Goal: Information Seeking & Learning: Learn about a topic

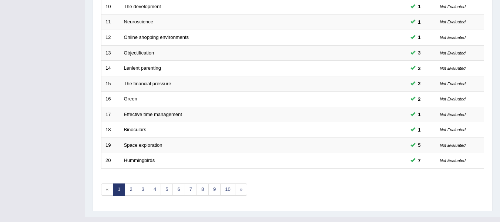
scroll to position [269, 0]
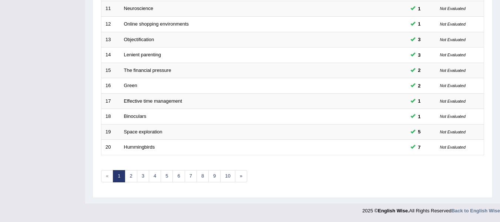
click at [131, 178] on link "2" at bounding box center [131, 176] width 12 height 12
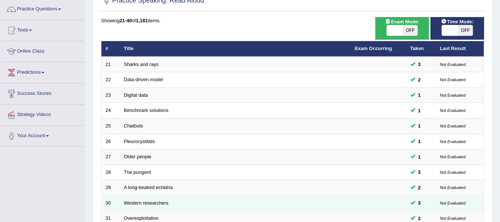
scroll to position [58, 0]
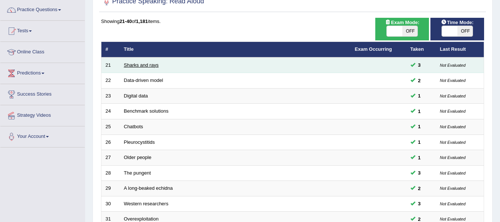
click at [135, 63] on link "Sharks and rays" at bounding box center [141, 65] width 35 height 6
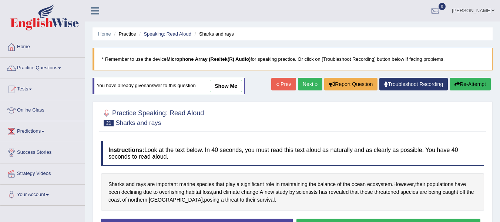
click at [227, 90] on link "show me" at bounding box center [226, 86] width 32 height 13
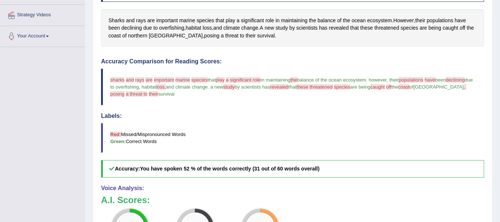
scroll to position [159, 0]
drag, startPoint x: 227, startPoint y: 90, endPoint x: 248, endPoint y: 179, distance: 91.3
click at [248, 179] on div "Instructions: Look at the text below. In 40 seconds, you must read this text al…" at bounding box center [292, 144] width 387 height 343
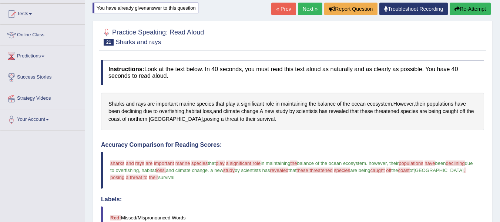
scroll to position [73, 0]
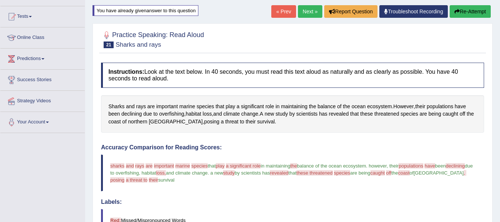
click at [202, 129] on div "Sharks and rays are important marine species that play a significant role in ma…" at bounding box center [292, 114] width 383 height 38
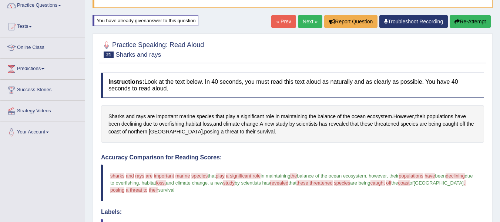
scroll to position [62, 0]
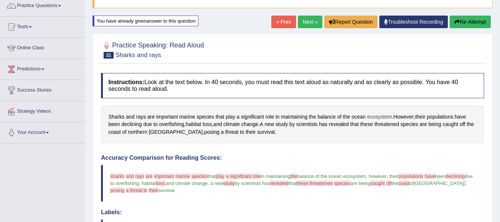
click at [387, 117] on span "ecosystem" at bounding box center [379, 117] width 25 height 8
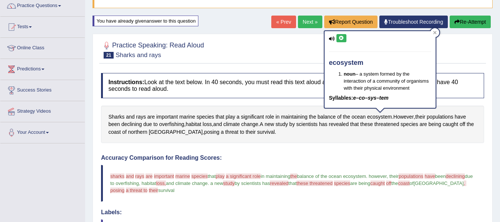
click at [361, 135] on div "Sharks and rays are important marine species that play a significant role in ma…" at bounding box center [292, 125] width 383 height 38
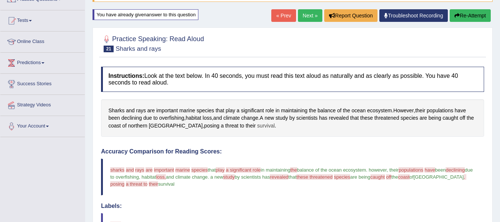
scroll to position [68, 0]
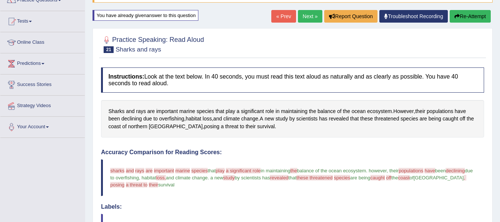
click at [468, 17] on button "Re-Attempt" at bounding box center [470, 16] width 41 height 13
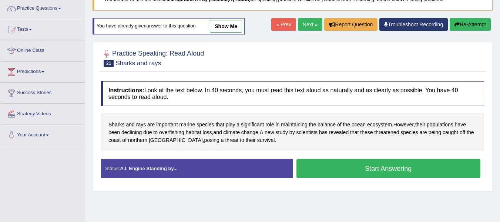
scroll to position [61, 0]
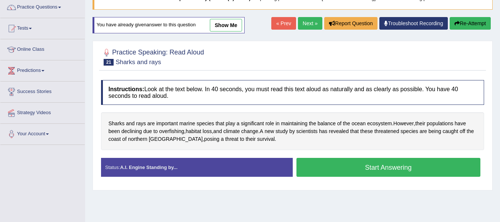
click at [358, 165] on button "Start Answering" at bounding box center [389, 167] width 184 height 19
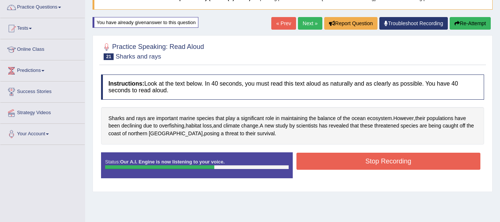
click at [358, 165] on button "Stop Recording" at bounding box center [389, 161] width 184 height 17
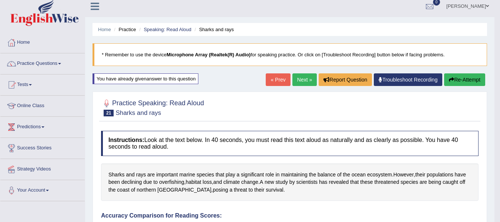
scroll to position [0, 0]
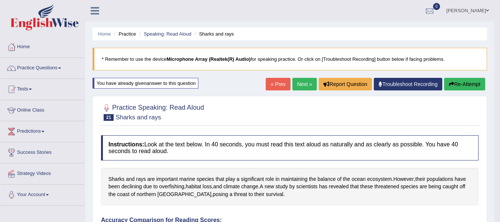
click at [33, 65] on link "Practice Questions" at bounding box center [42, 67] width 84 height 19
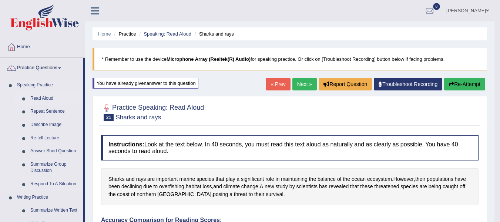
click at [46, 98] on link "Read Aloud" at bounding box center [55, 98] width 56 height 13
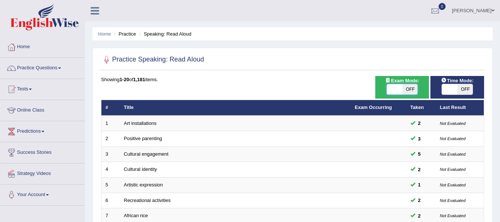
click at [399, 86] on span at bounding box center [395, 89] width 16 height 10
click at [411, 84] on span "OFF" at bounding box center [411, 89] width 16 height 10
checkbox input "true"
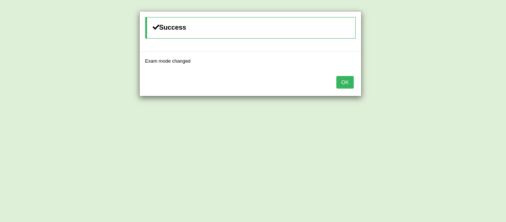
click at [343, 79] on button "OK" at bounding box center [344, 82] width 17 height 13
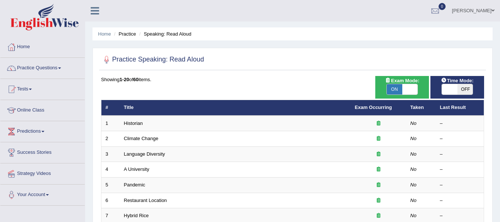
click at [465, 87] on span "OFF" at bounding box center [466, 89] width 16 height 10
checkbox input "true"
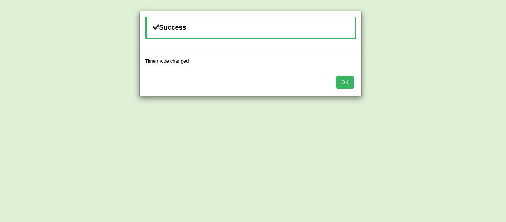
click at [348, 80] on button "OK" at bounding box center [344, 82] width 17 height 13
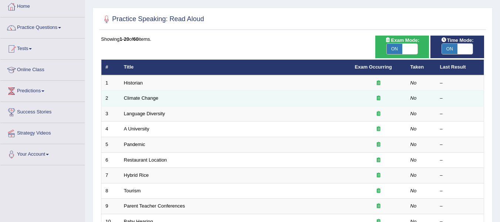
scroll to position [41, 0]
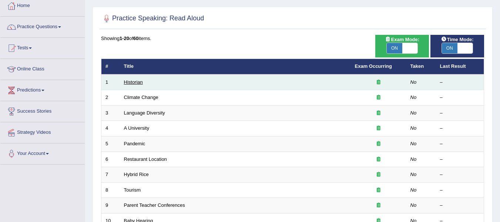
click at [132, 80] on link "Historian" at bounding box center [133, 82] width 19 height 6
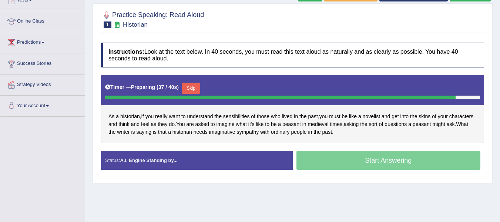
scroll to position [91, 0]
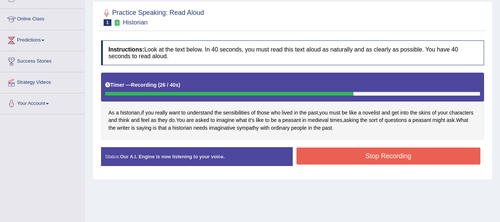
click at [309, 154] on button "Stop Recording" at bounding box center [389, 155] width 184 height 17
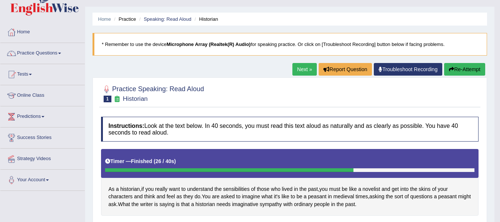
scroll to position [0, 0]
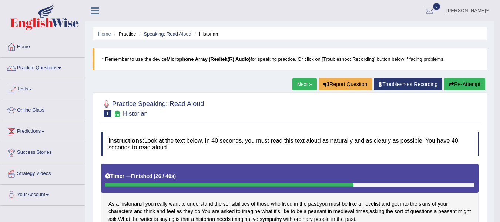
click at [304, 83] on link "Next »" at bounding box center [305, 84] width 24 height 13
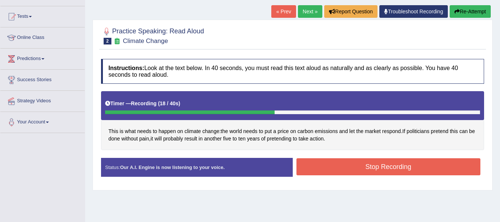
click at [323, 173] on button "Stop Recording" at bounding box center [389, 166] width 184 height 17
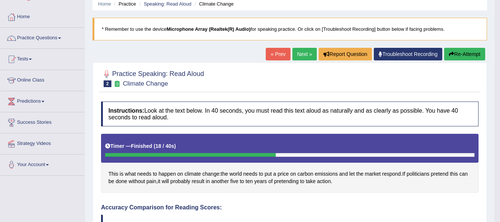
scroll to position [30, 0]
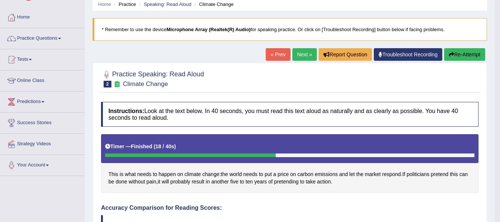
click at [467, 52] on button "Re-Attempt" at bounding box center [464, 54] width 41 height 13
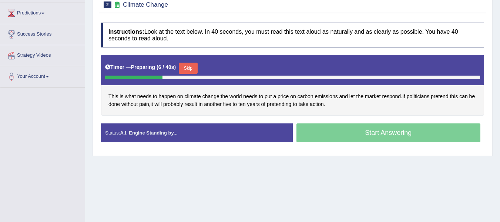
scroll to position [115, 0]
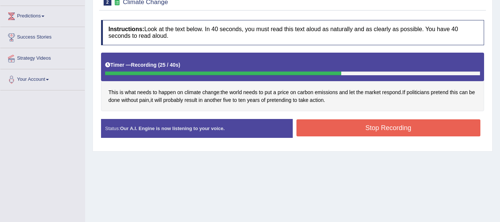
click at [458, 129] on button "Stop Recording" at bounding box center [389, 127] width 184 height 17
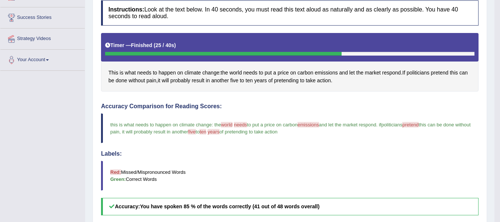
scroll to position [134, 0]
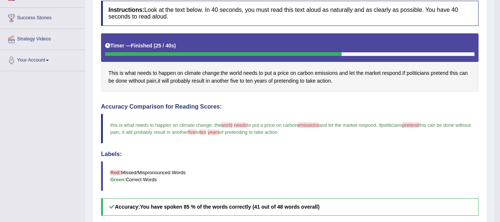
click at [458, 129] on blockquote "this is what needs to happen on climate change : the world word needs need to p…" at bounding box center [290, 129] width 378 height 30
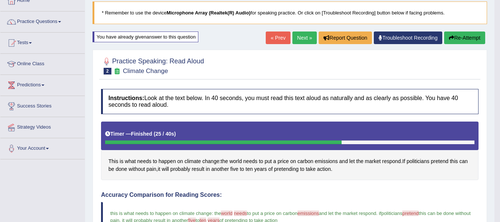
scroll to position [46, 0]
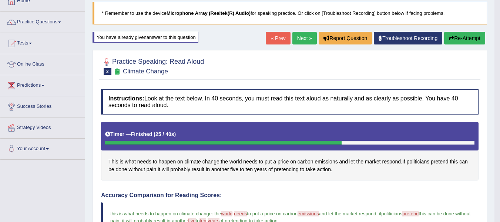
click at [456, 37] on button "Re-Attempt" at bounding box center [464, 38] width 41 height 13
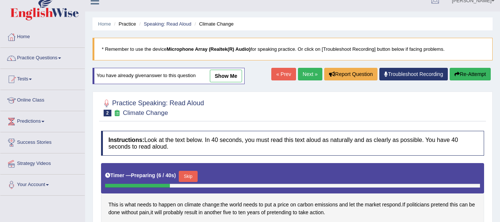
scroll to position [7, 0]
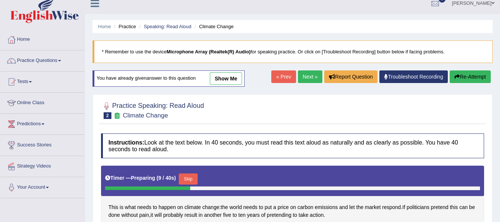
click at [303, 75] on link "Next »" at bounding box center [310, 76] width 24 height 13
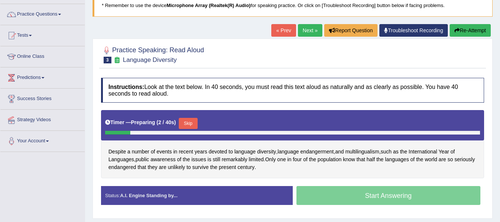
scroll to position [55, 0]
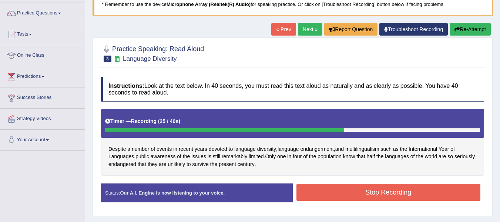
click at [315, 193] on button "Stop Recording" at bounding box center [389, 192] width 184 height 17
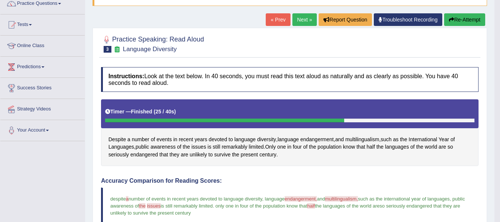
scroll to position [0, 0]
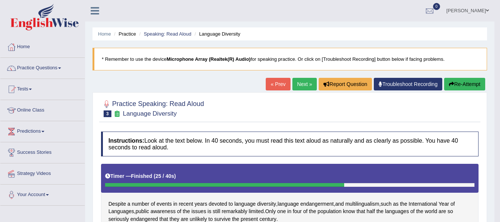
click at [302, 84] on link "Next »" at bounding box center [305, 84] width 24 height 13
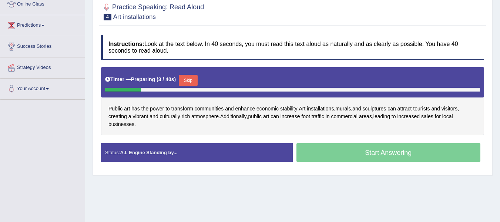
scroll to position [106, 0]
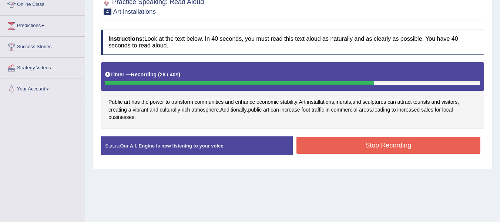
click at [345, 147] on button "Stop Recording" at bounding box center [389, 145] width 184 height 17
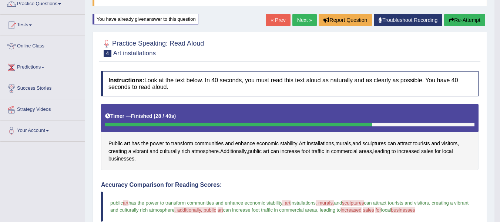
scroll to position [63, 0]
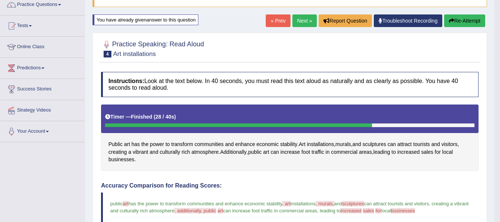
click at [477, 20] on button "Re-Attempt" at bounding box center [464, 20] width 41 height 13
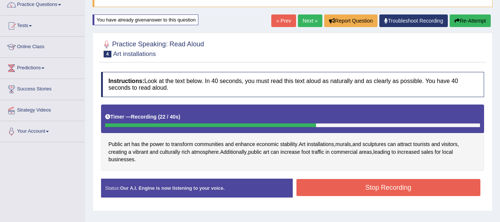
click at [380, 188] on button "Stop Recording" at bounding box center [389, 187] width 184 height 17
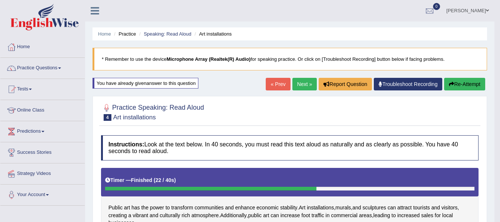
click at [303, 79] on link "Next »" at bounding box center [305, 84] width 24 height 13
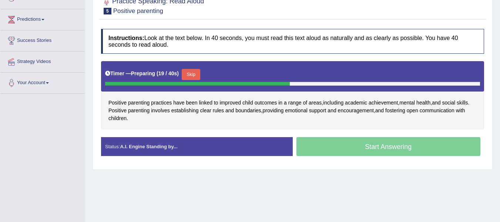
scroll to position [112, 0]
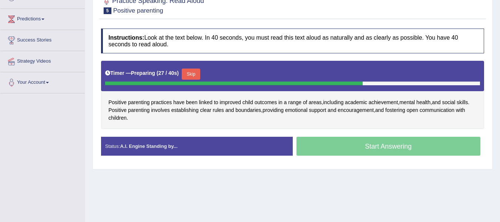
click at [185, 76] on button "Skip" at bounding box center [191, 74] width 19 height 11
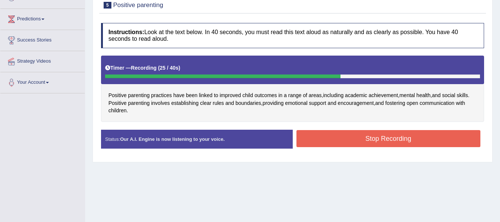
click at [321, 133] on button "Stop Recording" at bounding box center [389, 138] width 184 height 17
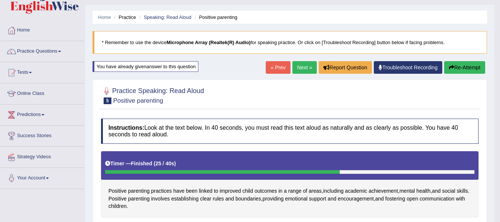
scroll to position [18, 0]
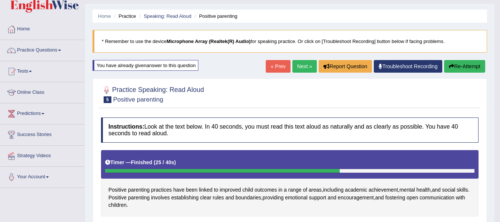
click at [31, 49] on link "Practice Questions" at bounding box center [42, 49] width 84 height 19
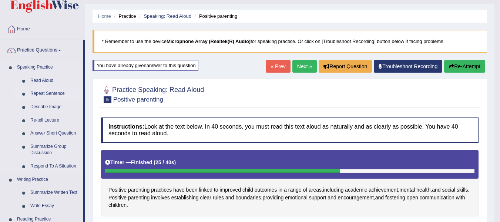
click at [43, 90] on link "Repeat Sentence" at bounding box center [55, 93] width 56 height 13
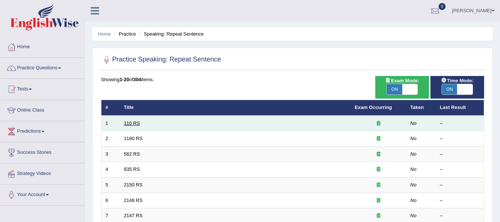
click at [131, 120] on link "110 RS" at bounding box center [132, 123] width 16 height 6
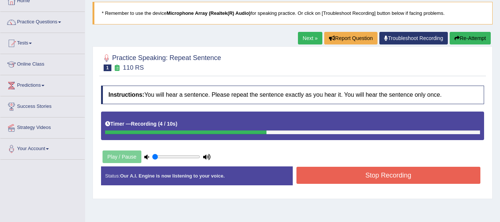
scroll to position [46, 0]
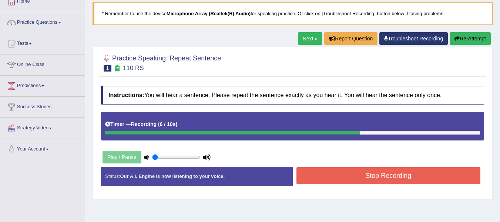
click at [313, 36] on link "Next »" at bounding box center [310, 38] width 24 height 13
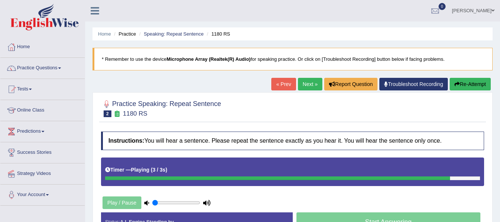
click at [305, 86] on link "Next »" at bounding box center [310, 84] width 24 height 13
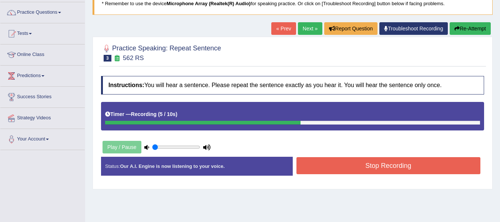
click at [430, 159] on button "Stop Recording" at bounding box center [389, 165] width 184 height 17
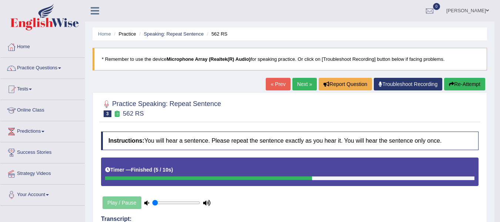
click at [304, 80] on link "Next »" at bounding box center [305, 84] width 24 height 13
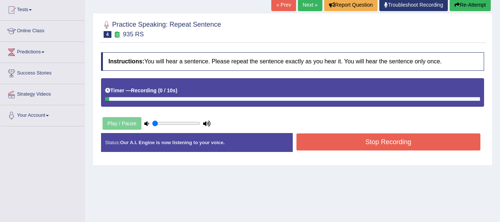
click at [312, 0] on link "Next »" at bounding box center [310, 5] width 24 height 13
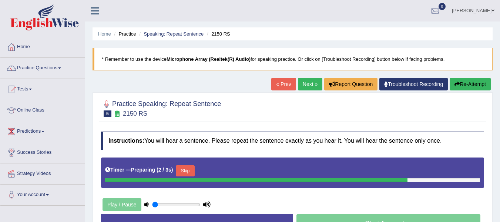
click at [284, 81] on link "« Prev" at bounding box center [283, 84] width 24 height 13
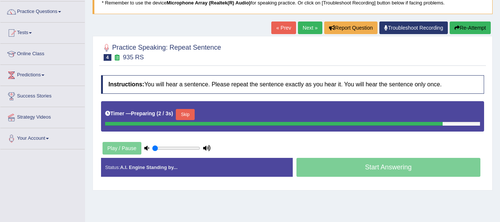
scroll to position [57, 0]
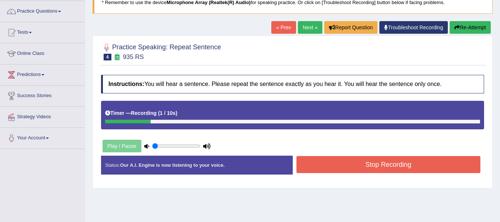
click at [310, 24] on link "Next »" at bounding box center [310, 27] width 24 height 13
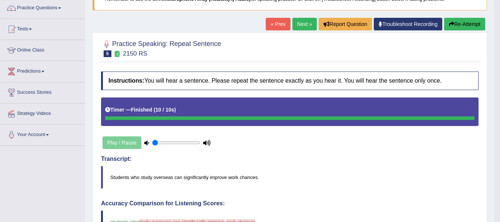
scroll to position [59, 0]
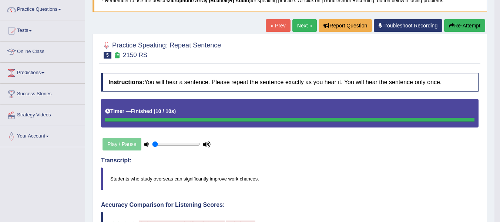
click at [301, 26] on link "Next »" at bounding box center [305, 25] width 24 height 13
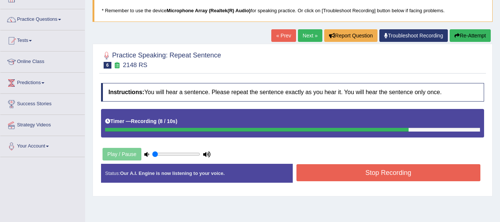
click at [338, 175] on button "Stop Recording" at bounding box center [389, 172] width 184 height 17
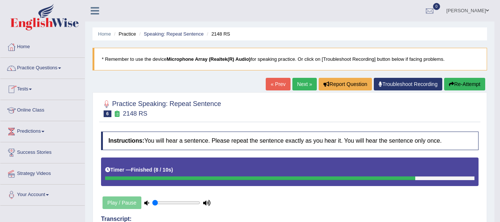
click at [61, 68] on span at bounding box center [59, 67] width 3 height 1
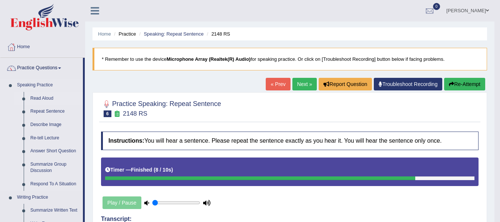
click at [44, 98] on link "Read Aloud" at bounding box center [55, 98] width 56 height 13
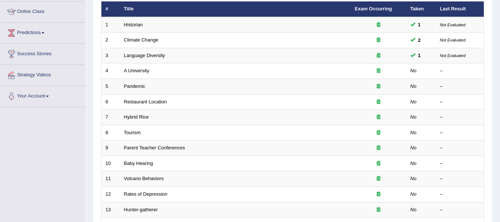
scroll to position [91, 0]
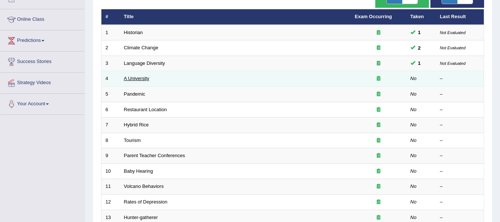
click at [139, 77] on link "A University" at bounding box center [137, 79] width 26 height 6
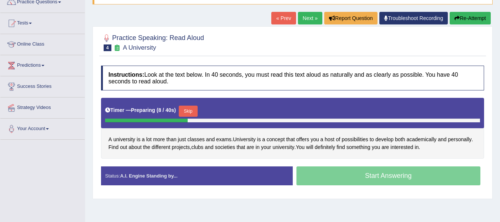
scroll to position [59, 0]
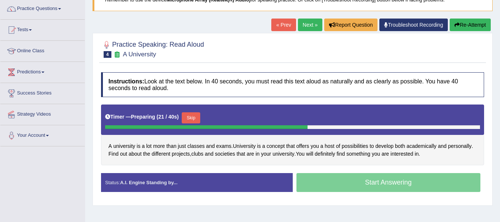
click at [126, 125] on div "Timer — Preparing ( 21 / 40s ) Skip" at bounding box center [292, 117] width 375 height 15
click at [125, 125] on div "Timer — Preparing ( 23 / 40s ) Skip" at bounding box center [292, 117] width 375 height 15
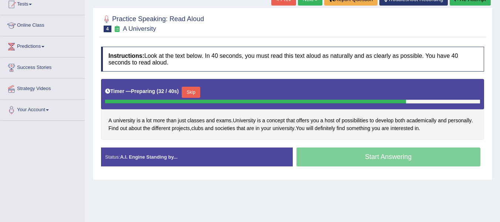
scroll to position [89, 0]
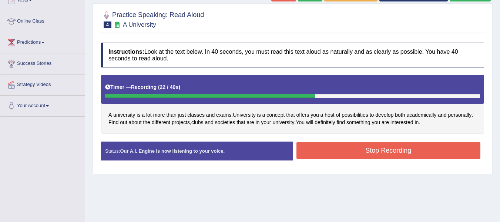
click at [357, 150] on button "Stop Recording" at bounding box center [389, 150] width 184 height 17
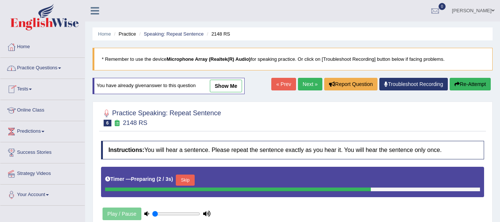
drag, startPoint x: 0, startPoint y: 0, endPoint x: 30, endPoint y: 108, distance: 112.2
click at [30, 108] on link "Online Class" at bounding box center [42, 109] width 84 height 19
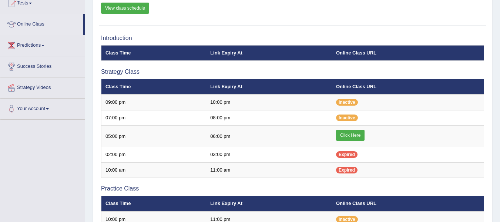
scroll to position [89, 0]
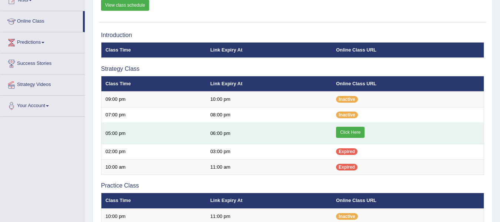
click at [349, 132] on link "Click Here" at bounding box center [350, 132] width 29 height 11
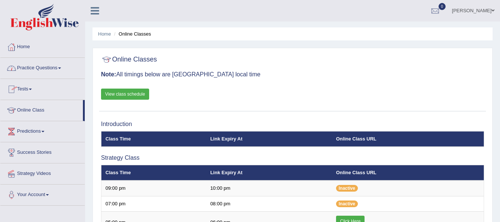
click at [62, 67] on link "Practice Questions" at bounding box center [42, 67] width 84 height 19
click at [63, 69] on link "Practice Questions" at bounding box center [42, 67] width 84 height 19
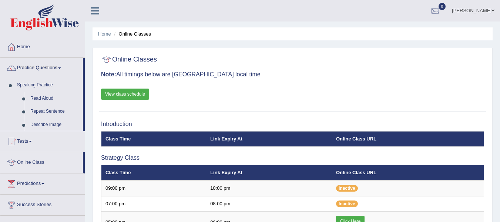
click at [63, 69] on link "Practice Questions" at bounding box center [41, 67] width 83 height 19
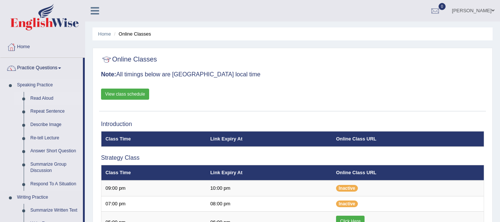
click at [43, 97] on link "Read Aloud" at bounding box center [55, 98] width 56 height 13
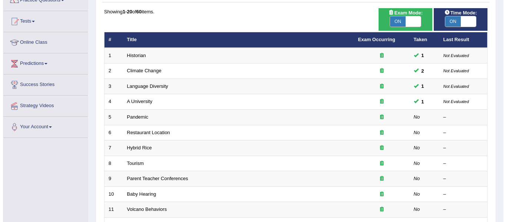
scroll to position [74, 0]
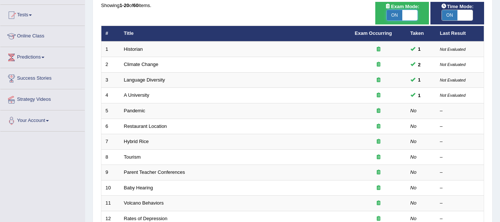
click at [409, 15] on span at bounding box center [411, 15] width 16 height 10
checkbox input "false"
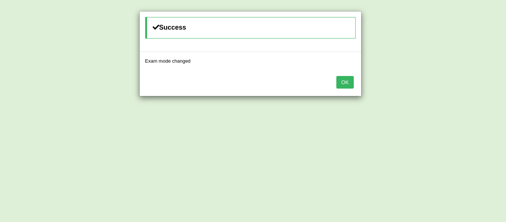
click at [347, 80] on button "OK" at bounding box center [344, 82] width 17 height 13
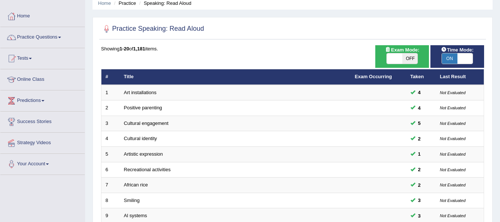
scroll to position [15, 0]
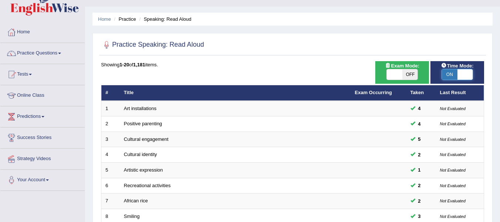
click at [463, 76] on span at bounding box center [466, 74] width 16 height 10
checkbox input "false"
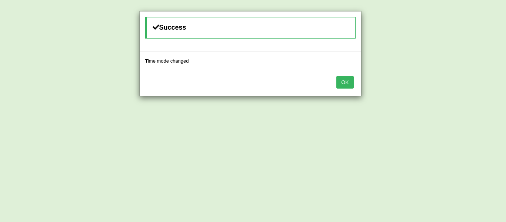
click at [345, 79] on button "OK" at bounding box center [344, 82] width 17 height 13
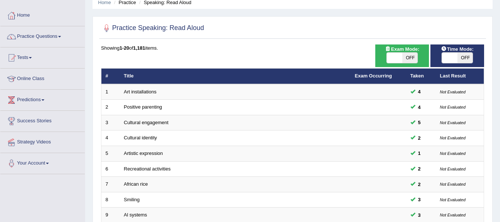
scroll to position [0, 0]
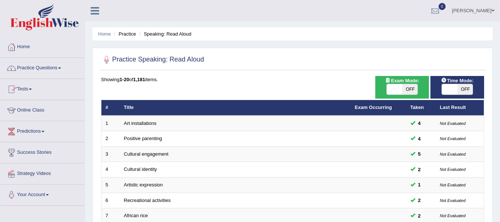
click at [63, 67] on link "Practice Questions" at bounding box center [42, 67] width 84 height 19
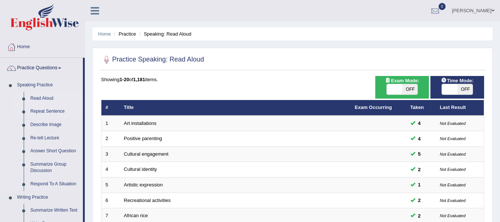
click at [54, 110] on link "Repeat Sentence" at bounding box center [55, 111] width 56 height 13
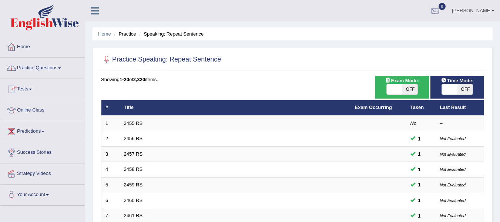
click at [61, 67] on span at bounding box center [59, 67] width 3 height 1
